Goal: Information Seeking & Learning: Learn about a topic

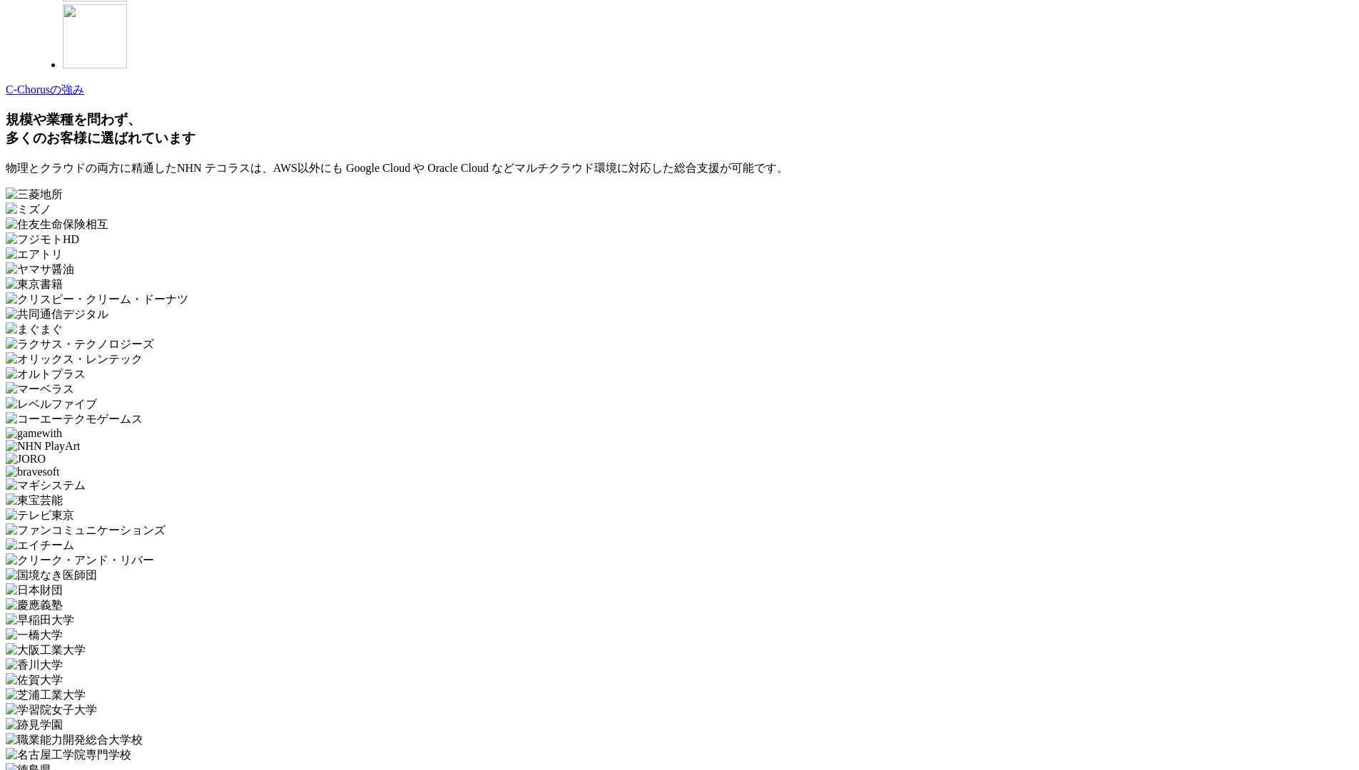
scroll to position [4271, 0]
